Goal: Check status: Check status

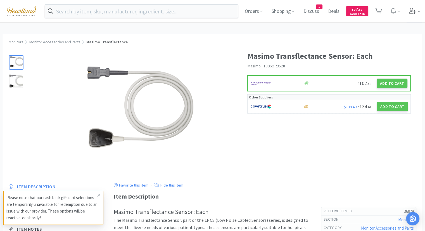
click at [415, 10] on icon at bounding box center [413, 11] width 8 height 6
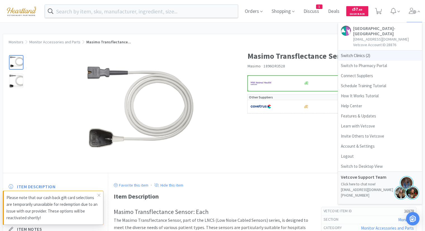
click at [362, 53] on span "Switch Clinics ( 2 )" at bounding box center [380, 56] width 84 height 10
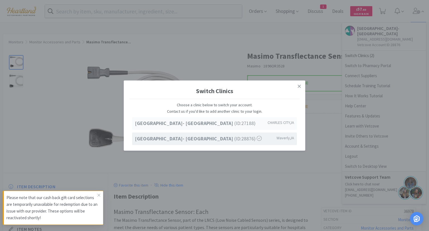
click at [201, 124] on strong "[GEOGRAPHIC_DATA]- [GEOGRAPHIC_DATA]" at bounding box center [185, 123] width 100 height 6
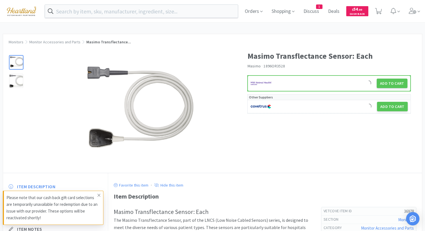
click at [99, 195] on icon at bounding box center [99, 195] width 3 height 3
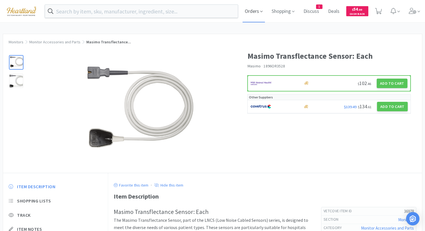
click at [261, 11] on span "Orders" at bounding box center [254, 11] width 22 height 22
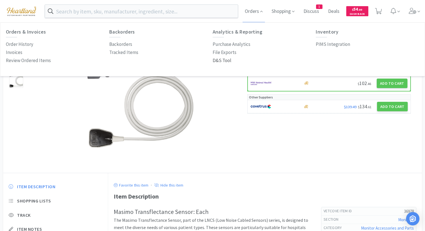
click at [227, 61] on p "D&S Tool" at bounding box center [222, 61] width 19 height 8
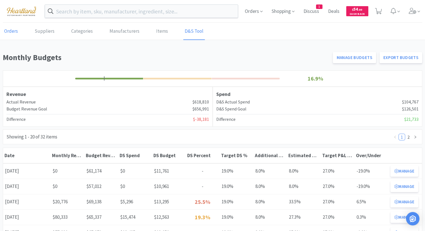
click at [8, 32] on link "Orders" at bounding box center [11, 31] width 16 height 17
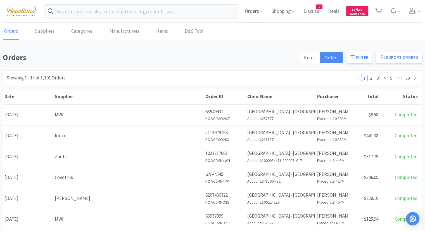
click at [254, 11] on span "Orders" at bounding box center [254, 11] width 22 height 22
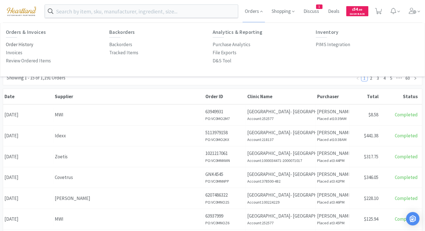
click at [30, 44] on p "Order History" at bounding box center [19, 45] width 27 height 8
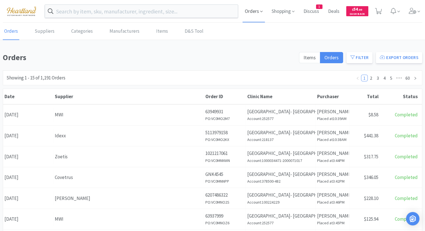
click at [248, 7] on span "Orders" at bounding box center [254, 11] width 22 height 22
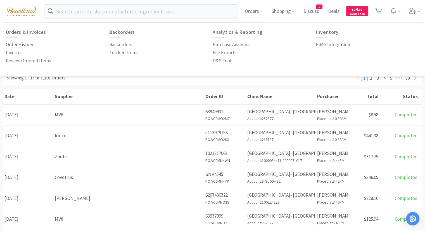
drag, startPoint x: 24, startPoint y: 45, endPoint x: 30, endPoint y: 42, distance: 7.3
click at [24, 45] on p "Order History" at bounding box center [19, 45] width 27 height 8
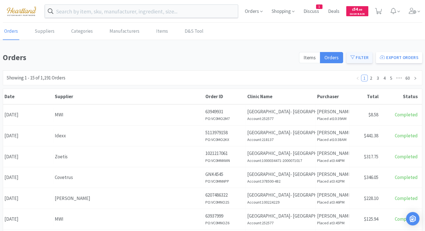
click at [361, 61] on button "Filter" at bounding box center [360, 57] width 26 height 11
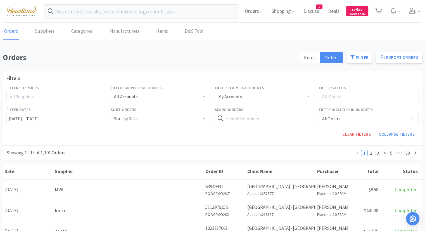
click at [60, 96] on div "All Suppliers" at bounding box center [54, 97] width 88 height 6
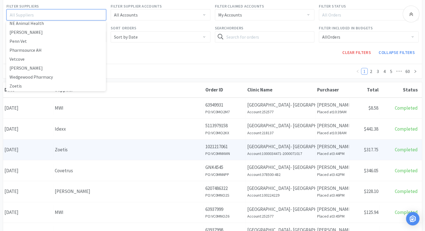
scroll to position [84, 0]
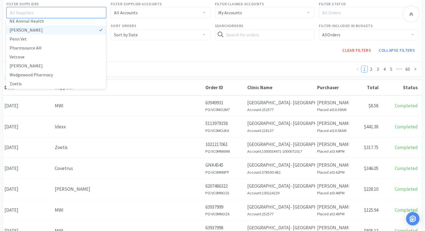
click at [31, 30] on li "Patterson" at bounding box center [56, 29] width 100 height 9
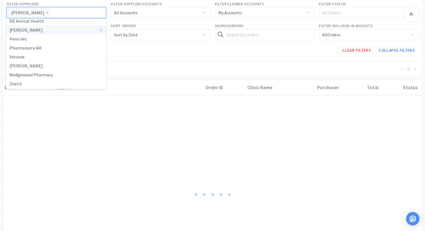
scroll to position [1, 0]
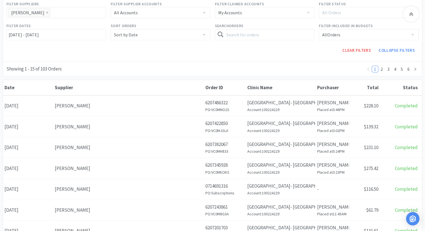
click at [217, 65] on div "Showing 1 - 15 of 103 Orders 1 2 3 4 5 6" at bounding box center [213, 69] width 420 height 15
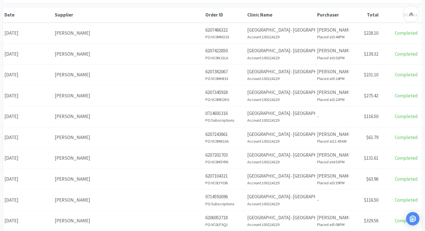
scroll to position [156, 0]
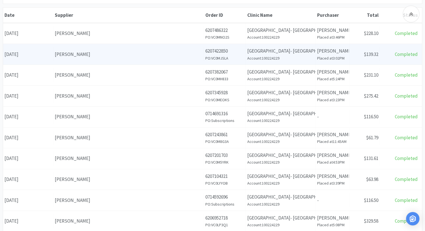
click at [373, 55] on span "$139.32" at bounding box center [371, 54] width 15 height 6
